Goal: Communication & Community: Answer question/provide support

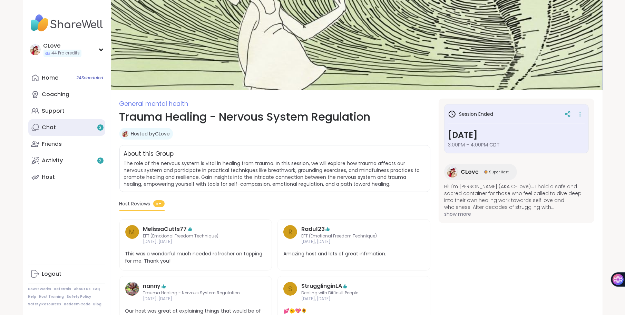
click at [56, 127] on link "Chat 3" at bounding box center [66, 127] width 77 height 17
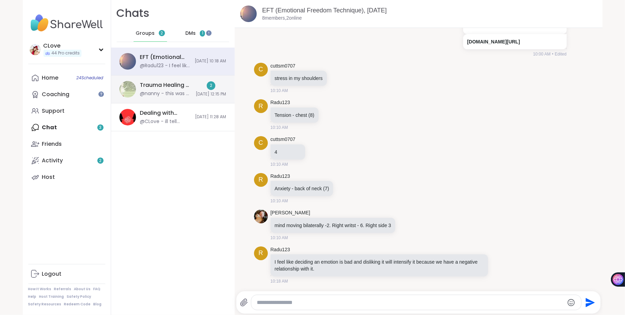
click at [176, 87] on div "Trauma Healing - Nervous System Regulation, Sep 09" at bounding box center [166, 85] width 52 height 8
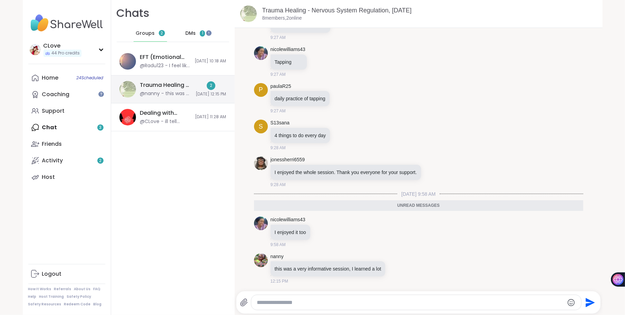
scroll to position [2203, 0]
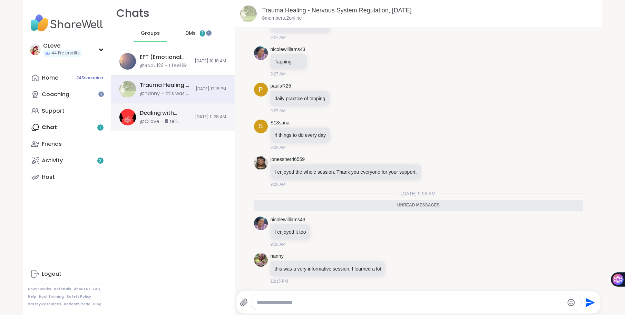
click at [163, 122] on div "@CLove - ill tell them" at bounding box center [165, 121] width 51 height 7
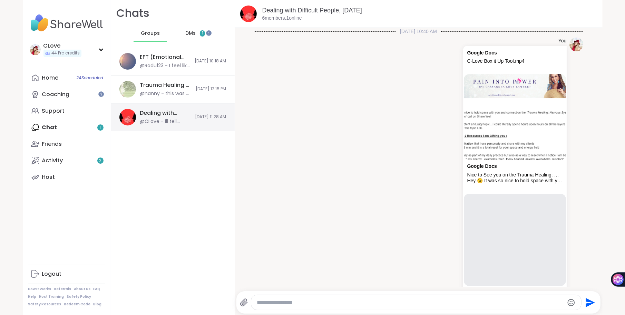
scroll to position [1766, 0]
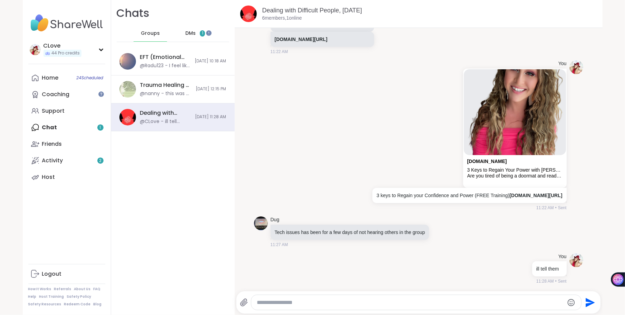
click at [188, 29] on div "DMs 1" at bounding box center [195, 33] width 34 height 17
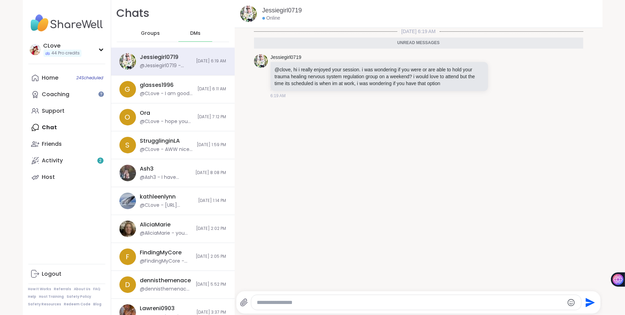
click at [273, 308] on div at bounding box center [416, 302] width 330 height 15
click at [273, 303] on textarea "Type your message" at bounding box center [410, 303] width 307 height 7
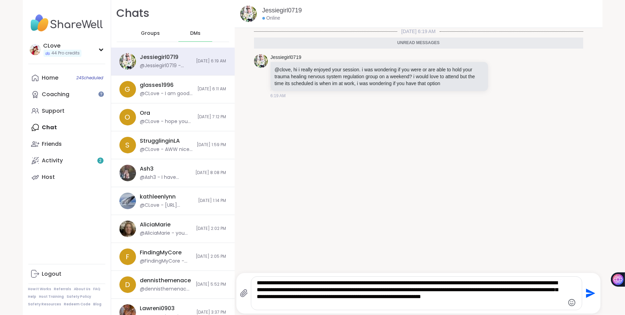
type textarea "**********"
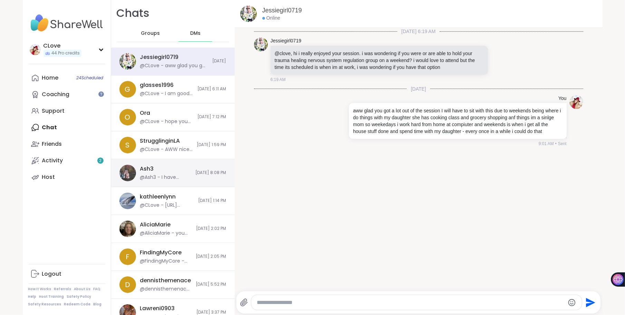
click at [155, 166] on div "Ash3 @Ash3 - I have wanted to for quite some time, but not entirely sure where …" at bounding box center [165, 173] width 51 height 16
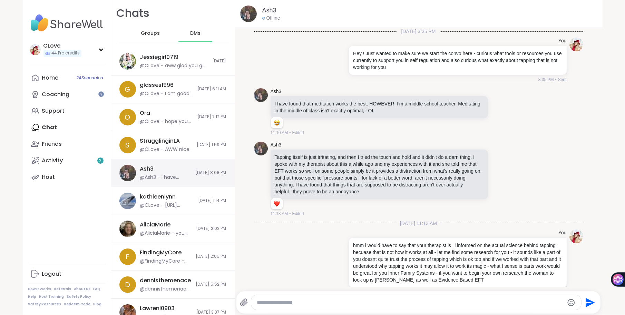
scroll to position [260, 0]
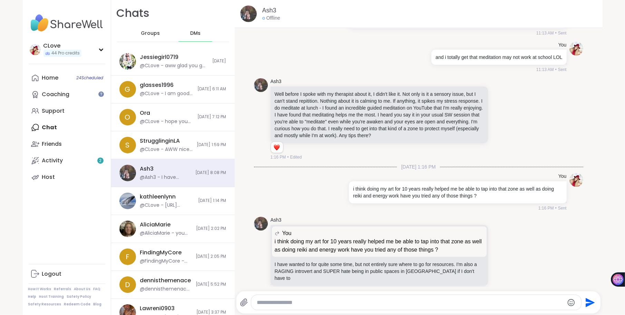
click at [247, 14] on img at bounding box center [248, 14] width 17 height 17
click at [152, 144] on div "StrugglinginLA" at bounding box center [160, 141] width 40 height 8
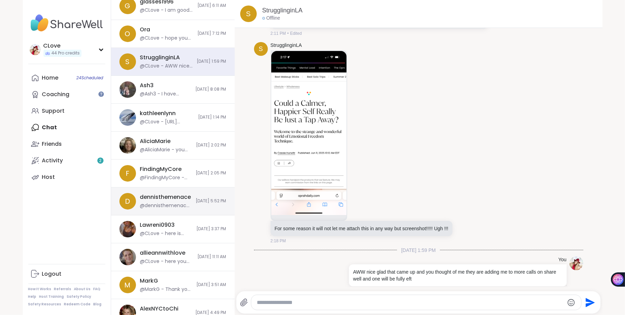
scroll to position [87, 0]
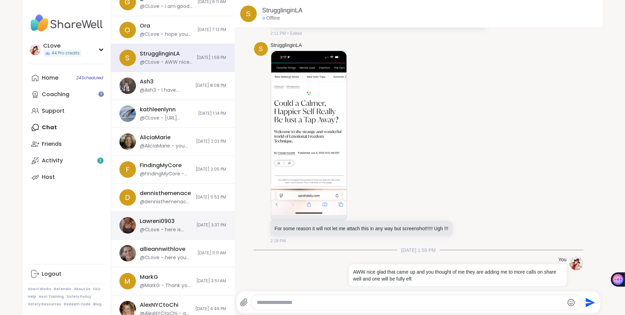
click at [162, 224] on div "Lawreni0903" at bounding box center [157, 222] width 35 height 8
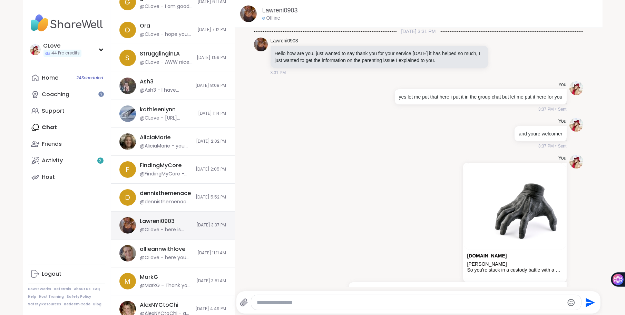
scroll to position [27, 0]
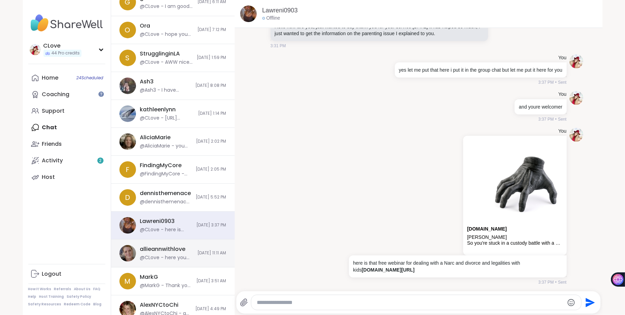
click at [151, 255] on div "@CLove - here you go" at bounding box center [166, 258] width 53 height 7
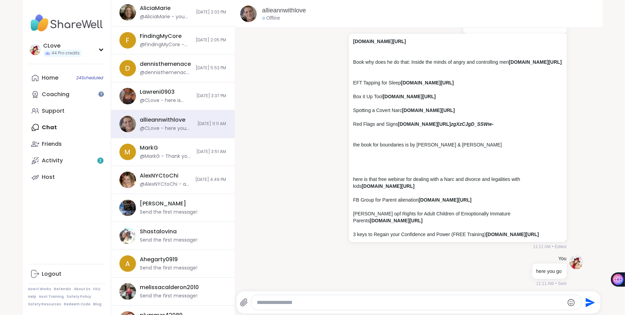
scroll to position [534, 0]
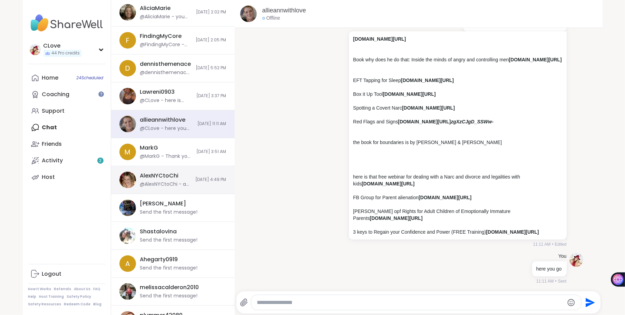
click at [168, 185] on div "@AlexNYCtoChi - as another lady boss" at bounding box center [165, 184] width 51 height 7
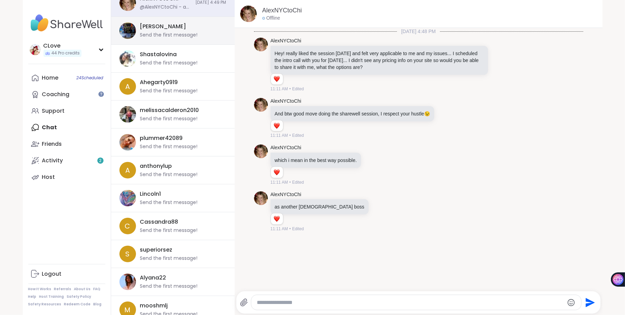
scroll to position [400, 0]
